Goal: Transaction & Acquisition: Book appointment/travel/reservation

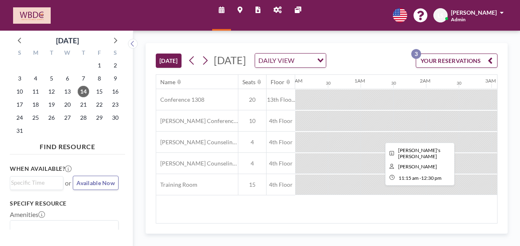
scroll to position [0, 654]
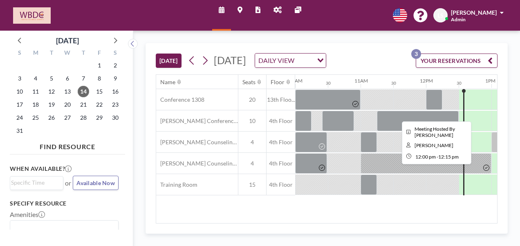
click at [436, 110] on div at bounding box center [434, 99] width 16 height 20
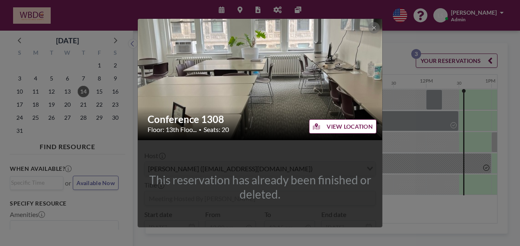
click at [436, 112] on div "Conference 1308 Floor: 13th Floo... • Seats: 20 VIEW LOCATION This reservation …" at bounding box center [260, 123] width 520 height 246
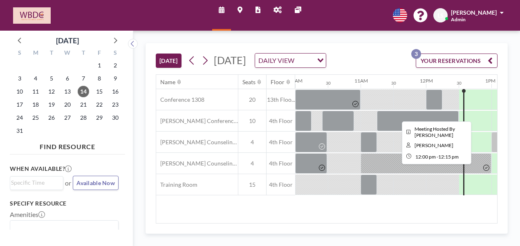
click at [436, 110] on div at bounding box center [434, 99] width 16 height 20
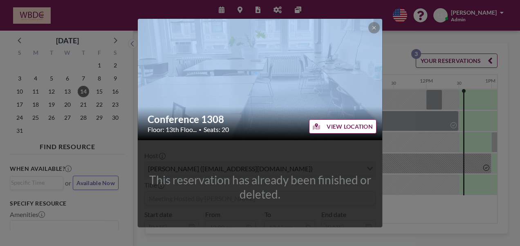
click at [436, 112] on div "Conference 1308 Floor: 13th Floo... • Seats: 20 VIEW LOCATION This reservation …" at bounding box center [260, 123] width 520 height 246
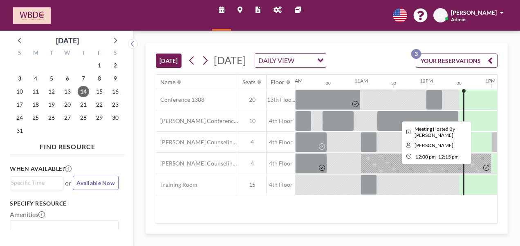
click at [436, 110] on div at bounding box center [434, 99] width 16 height 20
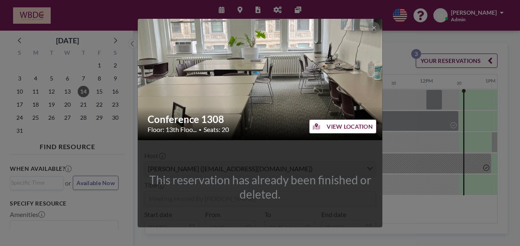
click at [407, 167] on div "Conference 1308 Floor: 13th Floo... • Seats: 20 VIEW LOCATION This reservation …" at bounding box center [260, 123] width 520 height 246
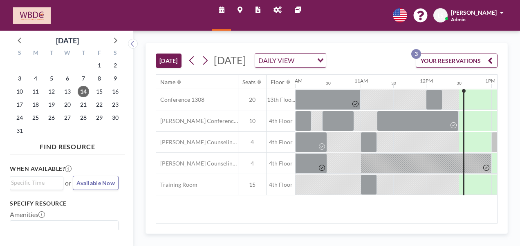
click at [449, 106] on div at bounding box center [442, 99] width 33 height 20
click at [461, 109] on div at bounding box center [474, 99] width 33 height 20
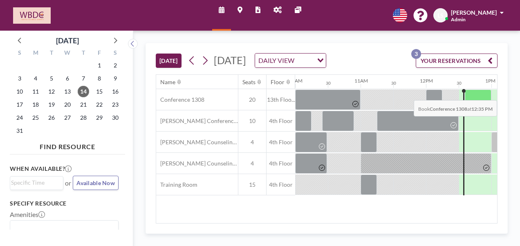
click at [463, 105] on div at bounding box center [463, 142] width 1 height 106
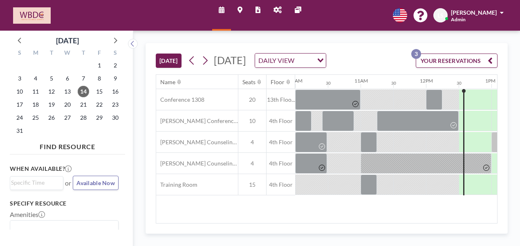
click at [463, 111] on div at bounding box center [463, 142] width 1 height 106
click at [461, 109] on div at bounding box center [474, 99] width 33 height 20
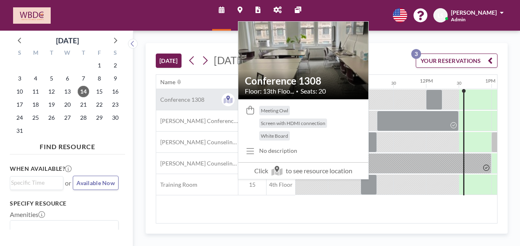
click at [217, 108] on div "Conference 1308" at bounding box center [197, 99] width 82 height 21
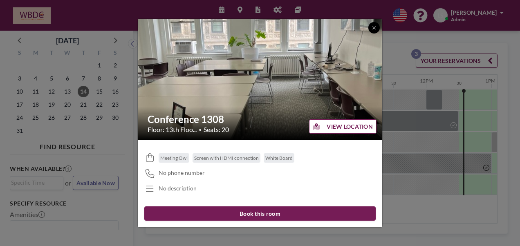
click at [372, 24] on button at bounding box center [373, 27] width 11 height 11
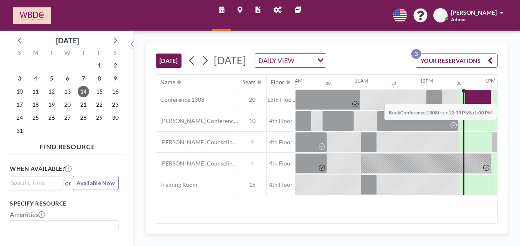
click at [471, 108] on div at bounding box center [478, 99] width 27 height 20
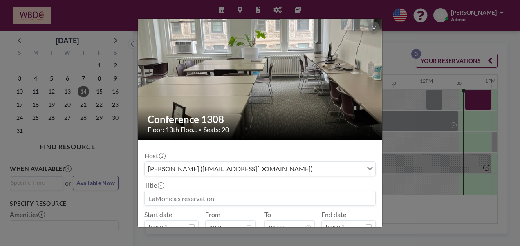
click at [471, 108] on div "Conference 1308 Floor: 13th Floo... • Seats: 20 Host [PERSON_NAME] ([EMAIL_ADDR…" at bounding box center [260, 123] width 520 height 246
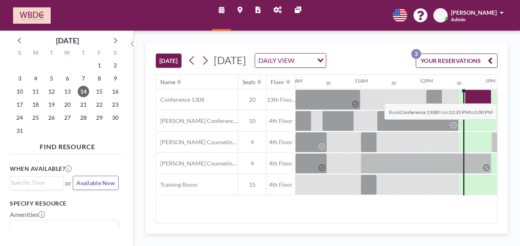
click at [471, 108] on div at bounding box center [478, 99] width 27 height 20
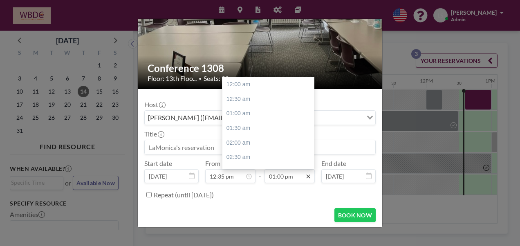
scroll to position [378, 0]
click at [305, 174] on icon at bounding box center [308, 176] width 7 height 7
click at [287, 174] on input "01:00 pm" at bounding box center [289, 176] width 50 height 14
click at [290, 175] on input "01:00 pm" at bounding box center [289, 176] width 50 height 14
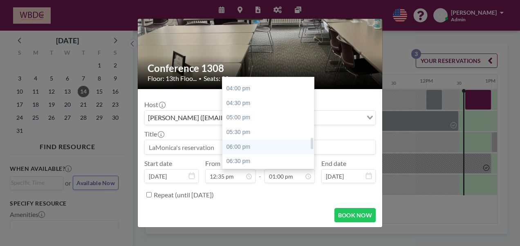
drag, startPoint x: 310, startPoint y: 134, endPoint x: 307, endPoint y: 141, distance: 7.9
click at [310, 145] on div at bounding box center [311, 144] width 2 height 12
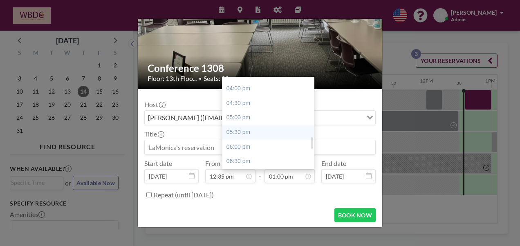
scroll to position [458, 0]
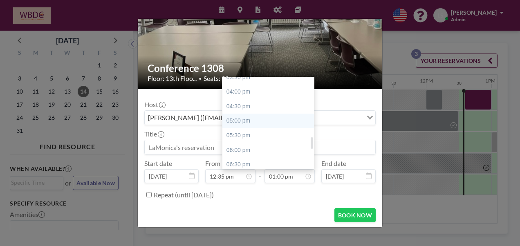
click at [295, 123] on div "05:00 pm" at bounding box center [270, 121] width 96 height 15
type input "05:00 pm"
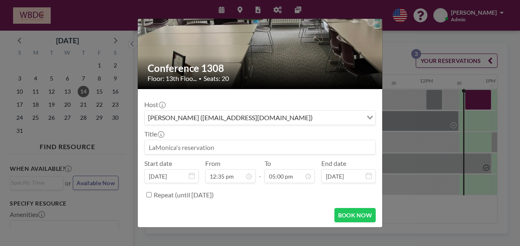
click at [239, 150] on input at bounding box center [260, 147] width 230 height 14
type input "M"
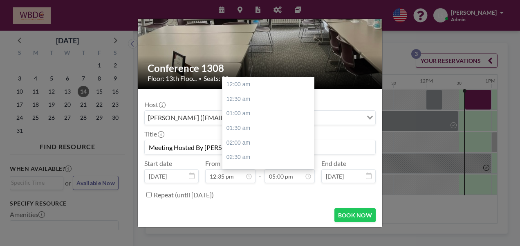
scroll to position [494, 0]
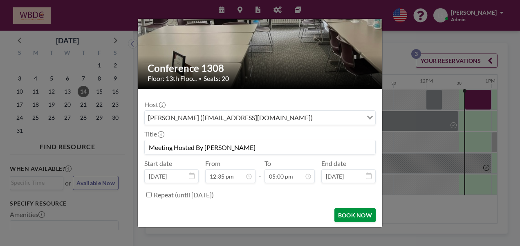
type input "Meeting Hosted By [PERSON_NAME]"
click at [344, 212] on button "BOOK NOW" at bounding box center [354, 215] width 41 height 14
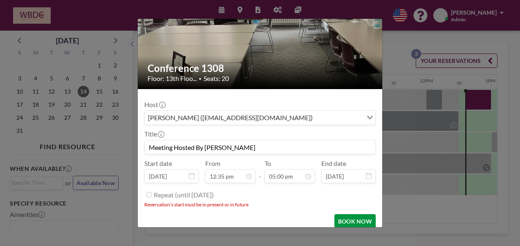
click at [349, 221] on button "BOOK NOW" at bounding box center [354, 221] width 41 height 14
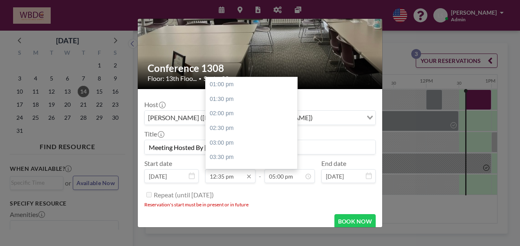
drag, startPoint x: 217, startPoint y: 173, endPoint x: 223, endPoint y: 177, distance: 6.8
click at [223, 177] on input "12:35 pm" at bounding box center [230, 176] width 50 height 14
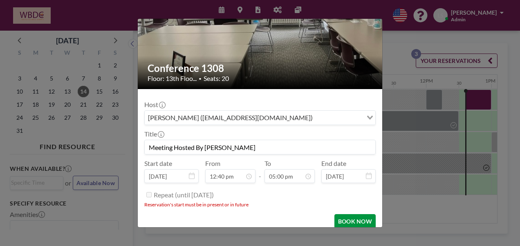
type input "12:40 pm"
click at [342, 215] on button "BOOK NOW" at bounding box center [354, 221] width 41 height 14
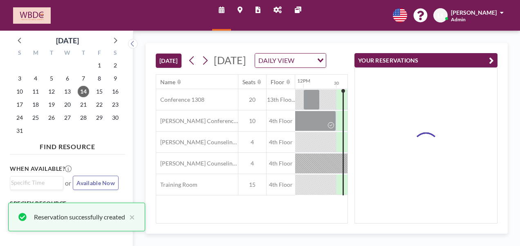
scroll to position [0, 784]
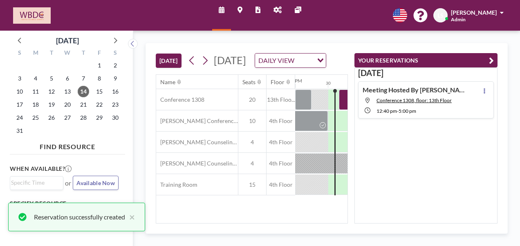
click at [413, 108] on span "5:00 PM" at bounding box center [407, 111] width 18 height 6
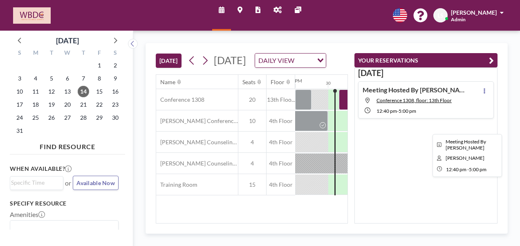
click at [344, 110] on div at bounding box center [480, 99] width 283 height 20
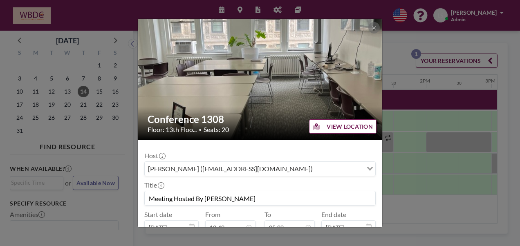
scroll to position [51, 0]
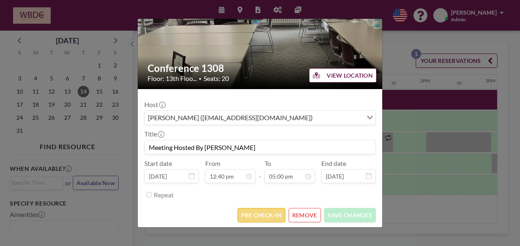
click at [260, 214] on button "PRE CHECK-IN" at bounding box center [261, 215] width 48 height 14
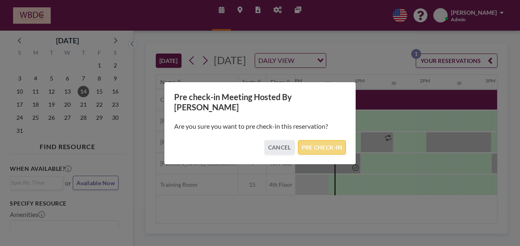
click at [319, 140] on button "PRE CHECK-IN" at bounding box center [322, 147] width 48 height 14
